Goal: Task Accomplishment & Management: Complete application form

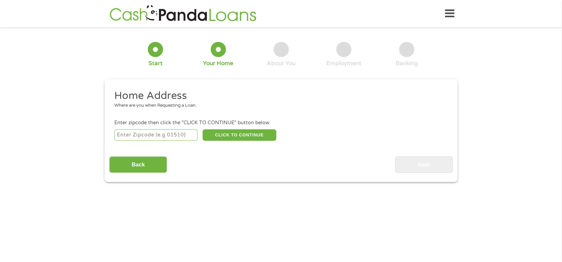
click at [104, 121] on div "This field is hidden when viewing the form gclid Cj0KCQjwuKnGBhD5ARIsAD19RsZ8VM…" at bounding box center [280, 130] width 353 height 103
click at [146, 136] on input "number" at bounding box center [155, 134] width 83 height 11
type input "29445"
select select "[US_STATE]"
click at [247, 131] on button "CLICK TO CONTINUE" at bounding box center [239, 134] width 74 height 11
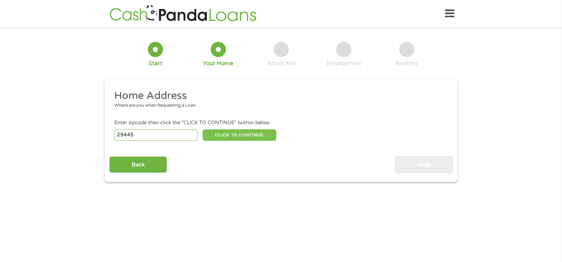
type input "29445"
type input "[GEOGRAPHIC_DATA]"
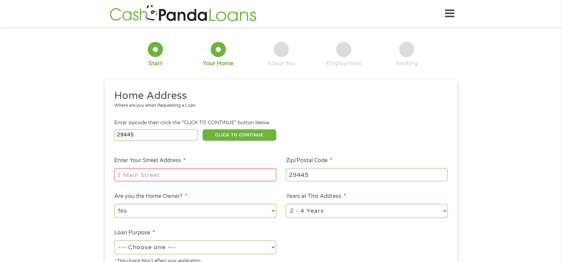
click at [147, 176] on input "Enter Your Street Address *" at bounding box center [195, 174] width 162 height 13
type input "[STREET_ADDRESS][PERSON_NAME]"
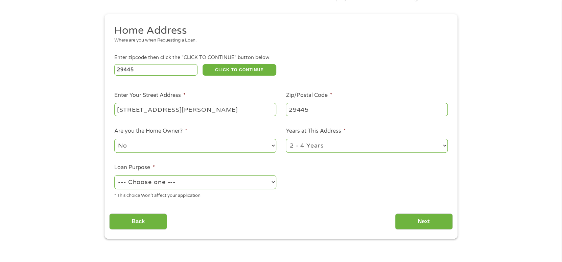
scroll to position [101, 0]
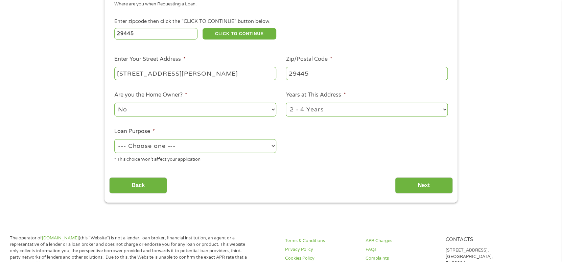
click at [194, 149] on select "--- Choose one --- Pay Bills Debt Consolidation Home Improvement Major Purchase…" at bounding box center [195, 146] width 162 height 14
select select "paybills"
click at [114, 140] on select "--- Choose one --- Pay Bills Debt Consolidation Home Improvement Major Purchase…" at bounding box center [195, 146] width 162 height 14
click at [415, 189] on input "Next" at bounding box center [424, 185] width 58 height 17
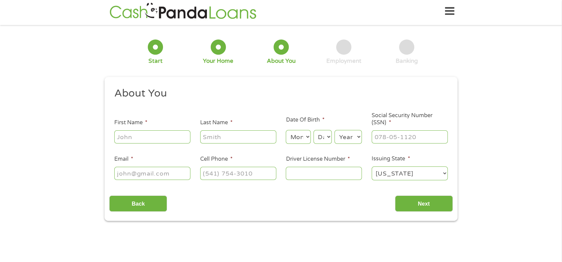
scroll to position [0, 0]
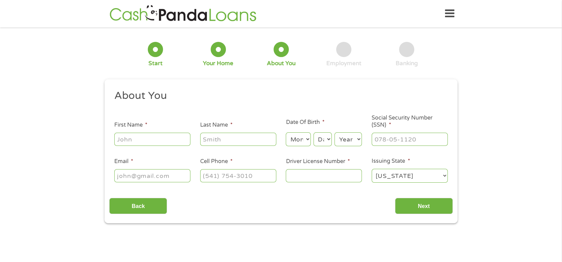
click at [143, 141] on input "First Name *" at bounding box center [152, 139] width 76 height 13
type input "[PERSON_NAME]"
type input "[EMAIL_ADDRESS][DOMAIN_NAME]"
type input "[PHONE_NUMBER]"
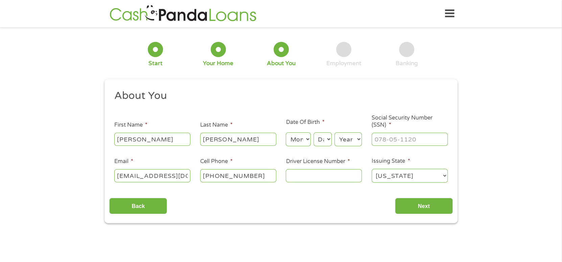
click at [299, 142] on select "Month 1 2 3 4 5 6 7 8 9 10 11 12" at bounding box center [298, 139] width 25 height 14
select select "4"
click at [286, 133] on select "Month 1 2 3 4 5 6 7 8 9 10 11 12" at bounding box center [298, 139] width 25 height 14
click at [326, 136] on select "Day 1 2 3 4 5 6 7 8 9 10 11 12 13 14 15 16 17 18 19 20 21 22 23 24 25 26 27 28 …" at bounding box center [322, 139] width 18 height 14
select select "25"
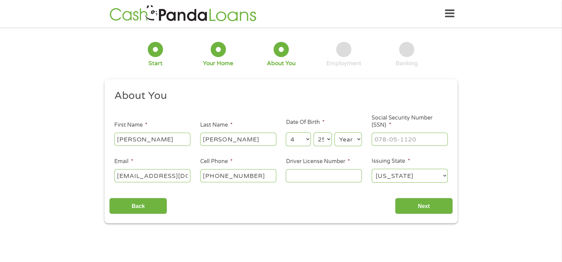
click at [313, 133] on select "Day 1 2 3 4 5 6 7 8 9 10 11 12 13 14 15 16 17 18 19 20 21 22 23 24 25 26 27 28 …" at bounding box center [322, 139] width 18 height 14
click at [345, 140] on select "Year [DATE] 2006 2005 2004 2003 2002 2001 2000 1999 1998 1997 1996 1995 1994 19…" at bounding box center [347, 139] width 27 height 14
select select "1988"
click at [334, 133] on select "Year [DATE] 2006 2005 2004 2003 2002 2001 2000 1999 1998 1997 1996 1995 1994 19…" at bounding box center [347, 139] width 27 height 14
click at [398, 139] on input "___-__-____" at bounding box center [409, 139] width 76 height 13
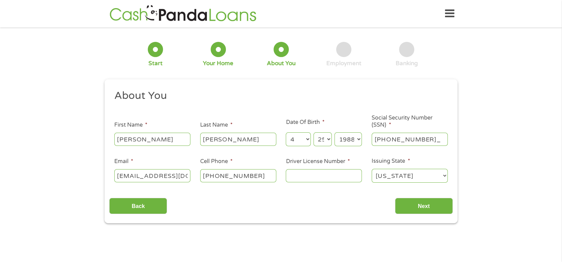
type input "018-70-3669"
click at [310, 179] on input "Driver License Number *" at bounding box center [324, 175] width 76 height 13
type input "104441280"
click at [418, 207] on input "Next" at bounding box center [424, 206] width 58 height 17
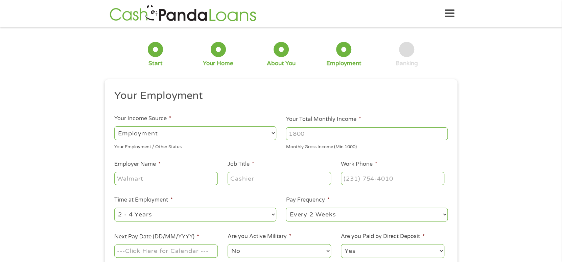
click at [217, 138] on select "--- Choose one --- Employment [DEMOGRAPHIC_DATA] Benefits" at bounding box center [195, 133] width 162 height 14
click at [114, 126] on select "--- Choose one --- Employment [DEMOGRAPHIC_DATA] Benefits" at bounding box center [195, 133] width 162 height 14
click at [329, 135] on input "Your Total Monthly Income *" at bounding box center [367, 133] width 162 height 13
type input "4500"
click at [169, 181] on input "Employer Name *" at bounding box center [165, 178] width 103 height 13
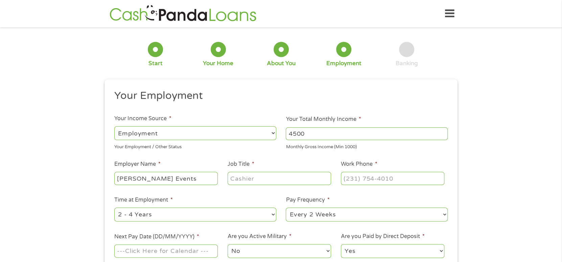
type input "[PERSON_NAME] Events"
type input "Manager"
click at [347, 183] on input "(___) ___-____" at bounding box center [392, 178] width 103 height 13
type input "[PHONE_NUMBER]"
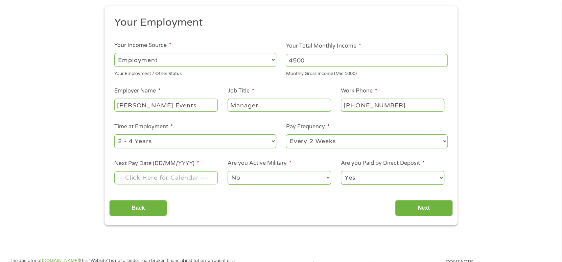
scroll to position [101, 0]
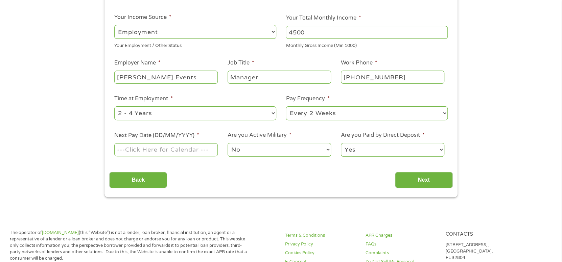
click at [178, 120] on div "--- Choose one --- 1 Year or less 1 - 2 Years 2 - 4 Years Over 4 Years" at bounding box center [195, 113] width 162 height 16
click at [179, 114] on select "--- Choose one --- 1 Year or less 1 - 2 Years 2 - 4 Years Over 4 Years" at bounding box center [195, 113] width 162 height 14
select select "60months"
click at [114, 107] on select "--- Choose one --- 1 Year or less 1 - 2 Years 2 - 4 Years Over 4 Years" at bounding box center [195, 113] width 162 height 14
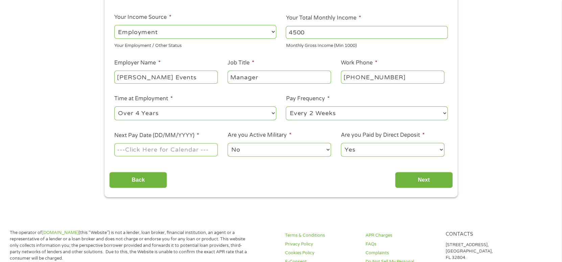
click at [151, 151] on input "Next Pay Date (DD/MM/YYYY) *" at bounding box center [165, 149] width 103 height 13
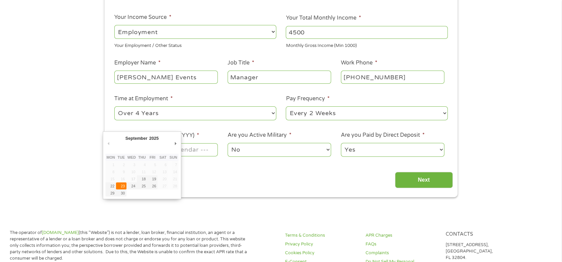
type input "[DATE]"
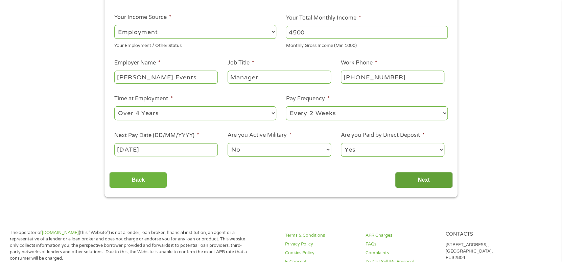
click at [414, 175] on input "Next" at bounding box center [424, 180] width 58 height 17
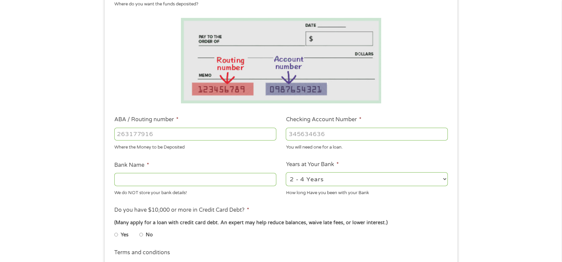
click at [167, 132] on input "ABA / Routing number *" at bounding box center [195, 134] width 162 height 13
type input "053207766"
type input "[PERSON_NAME] FARGO BANK"
type input "053207766"
type input "5848434220"
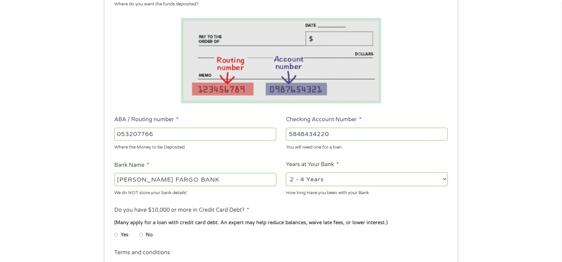
click at [347, 184] on select "2 - 4 Years 6 - 12 Months 1 - 2 Years Over 4 Years" at bounding box center [367, 179] width 162 height 14
select select "60months"
click at [286, 173] on select "2 - 4 Years 6 - 12 Months 1 - 2 Years Over 4 Years" at bounding box center [367, 179] width 162 height 14
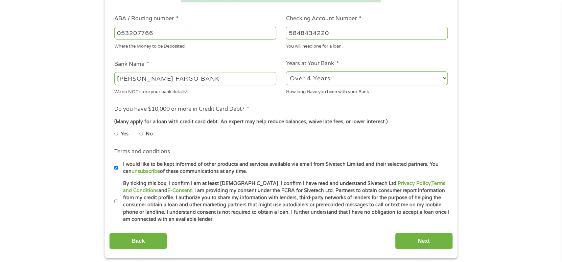
scroll to position [203, 0]
click at [147, 135] on label "No" at bounding box center [149, 133] width 7 height 7
click at [143, 135] on input "No" at bounding box center [141, 133] width 4 height 11
radio input "true"
click at [116, 201] on input "By ticking this box, I confirm I am at least [DEMOGRAPHIC_DATA]. I confirm I ha…" at bounding box center [116, 201] width 4 height 11
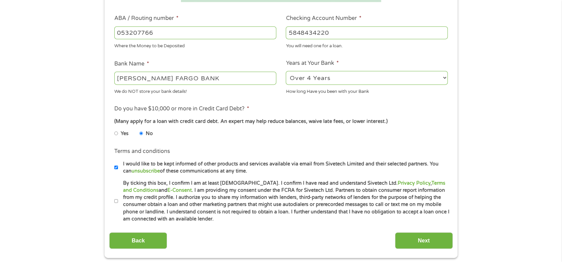
checkbox input "true"
click at [431, 241] on input "Next" at bounding box center [424, 241] width 58 height 17
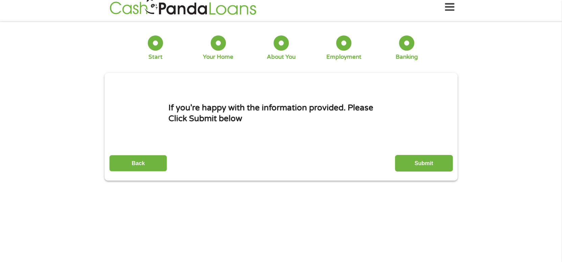
scroll to position [0, 0]
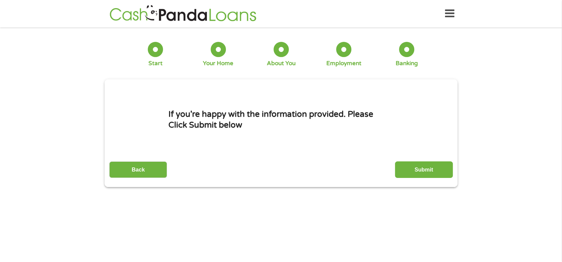
drag, startPoint x: 413, startPoint y: 168, endPoint x: 407, endPoint y: 165, distance: 6.2
click at [413, 168] on input "Submit" at bounding box center [424, 170] width 58 height 17
